Goal: Information Seeking & Learning: Learn about a topic

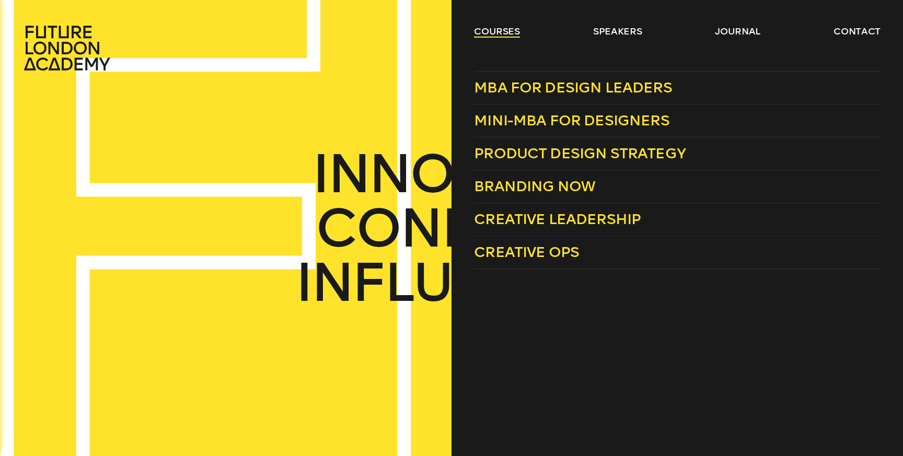
click at [511, 37] on link "courses" at bounding box center [497, 31] width 46 height 13
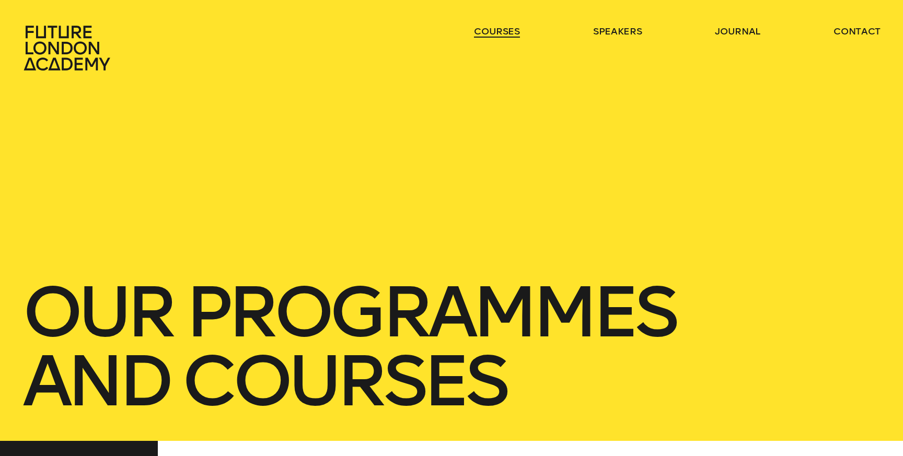
click at [511, 37] on link "courses" at bounding box center [497, 31] width 46 height 13
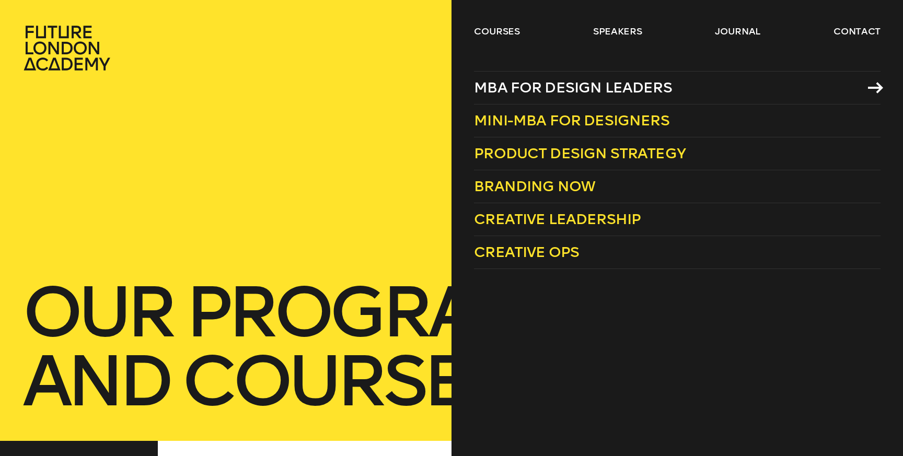
click at [594, 95] on span "MBA for Design Leaders" at bounding box center [573, 87] width 198 height 17
